Goal: Navigation & Orientation: Find specific page/section

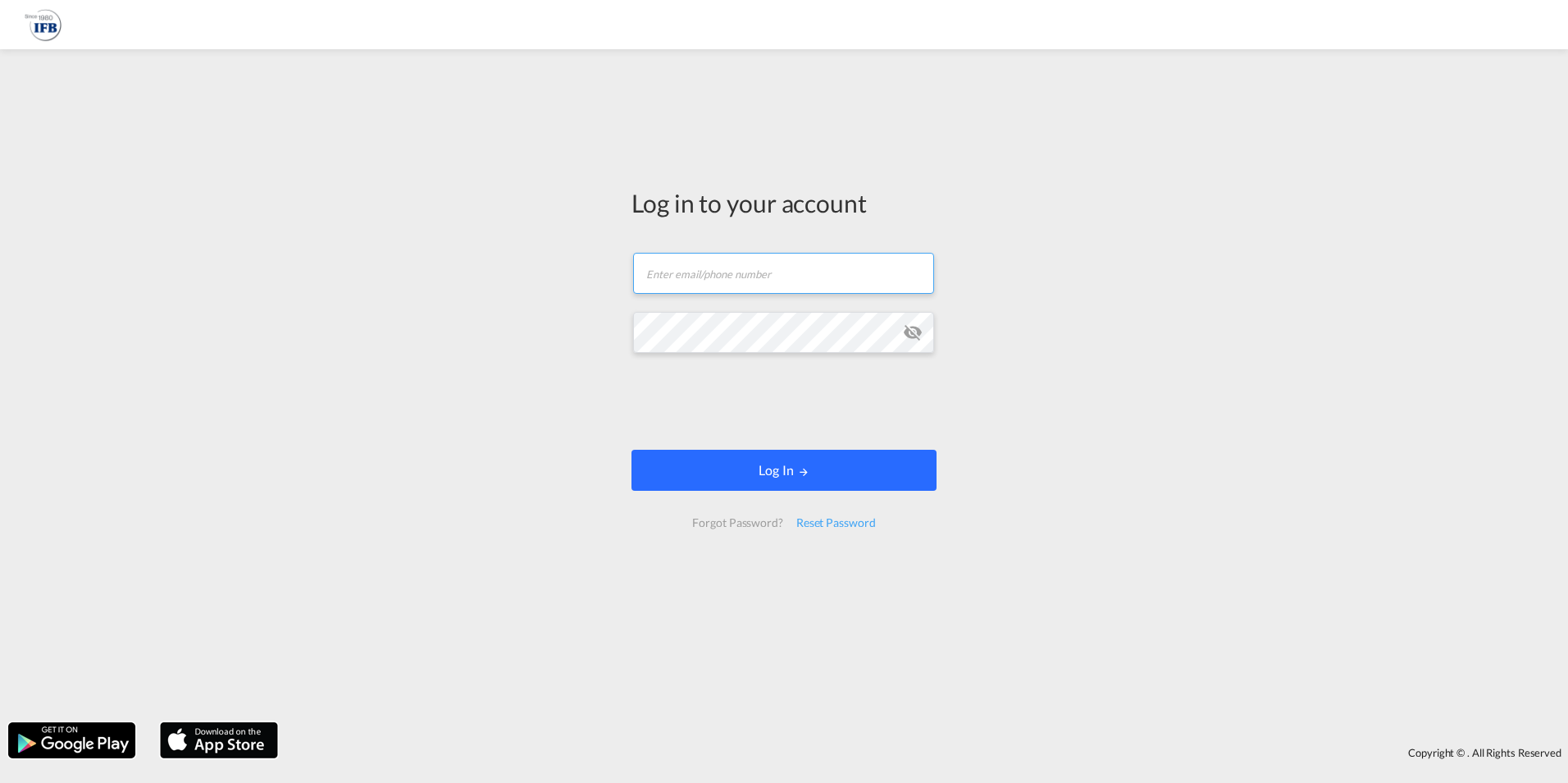
type input "[PERSON_NAME][EMAIL_ADDRESS][PERSON_NAME][DOMAIN_NAME]"
click at [792, 465] on button "Log In" at bounding box center [784, 470] width 305 height 41
